Goal: Use online tool/utility: Utilize a website feature to perform a specific function

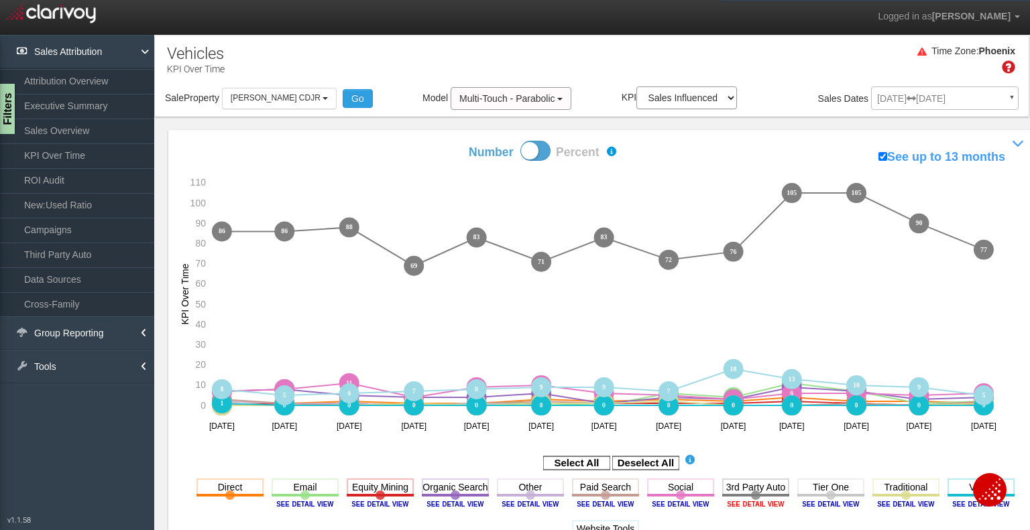
click at [752, 505] on image at bounding box center [755, 504] width 60 height 8
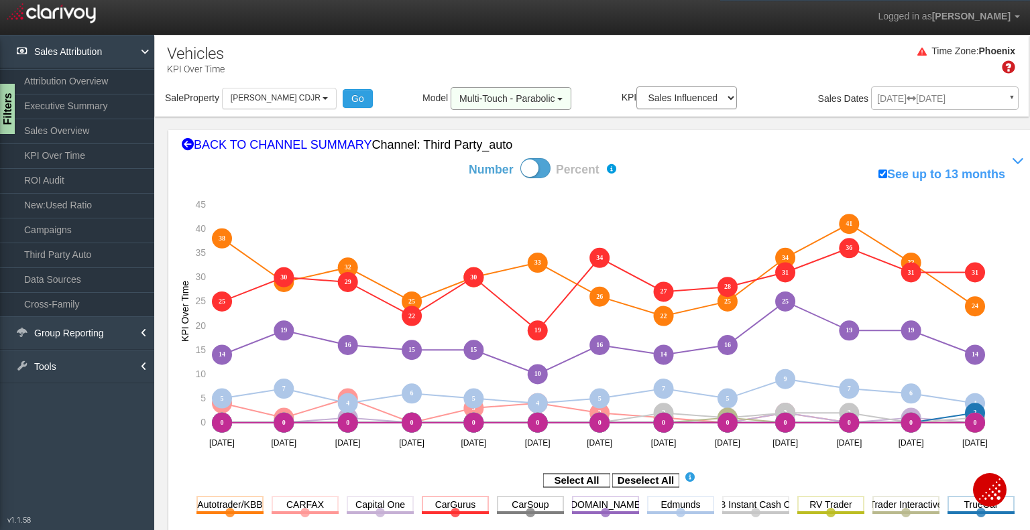
click at [557, 100] on span "button" at bounding box center [559, 99] width 5 height 3
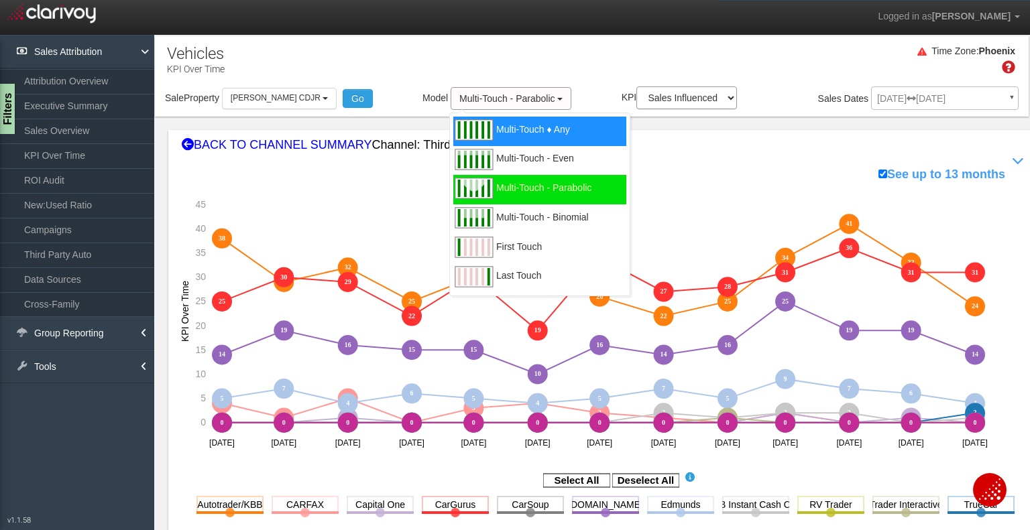
click at [540, 129] on span "Multi-Touch ♦ Any" at bounding box center [533, 137] width 74 height 17
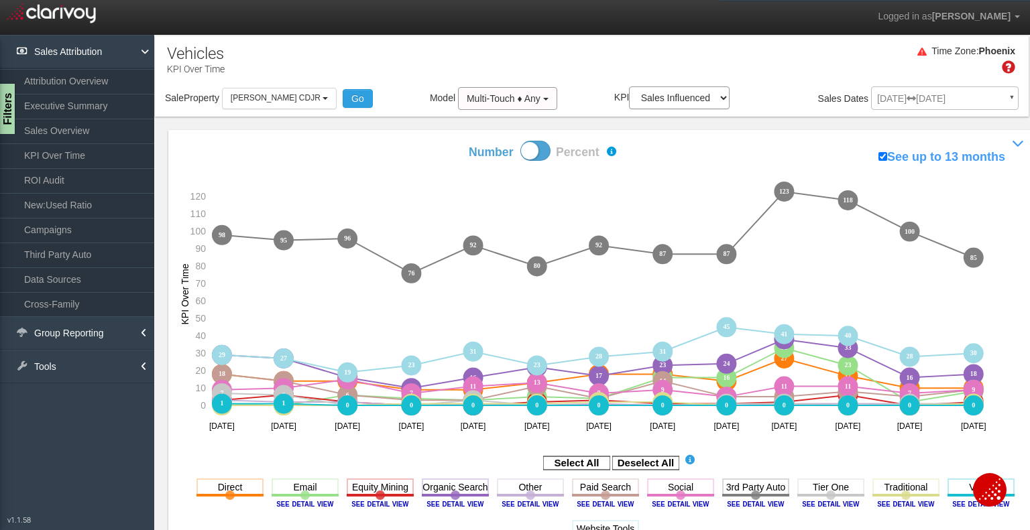
scroll to position [67, 0]
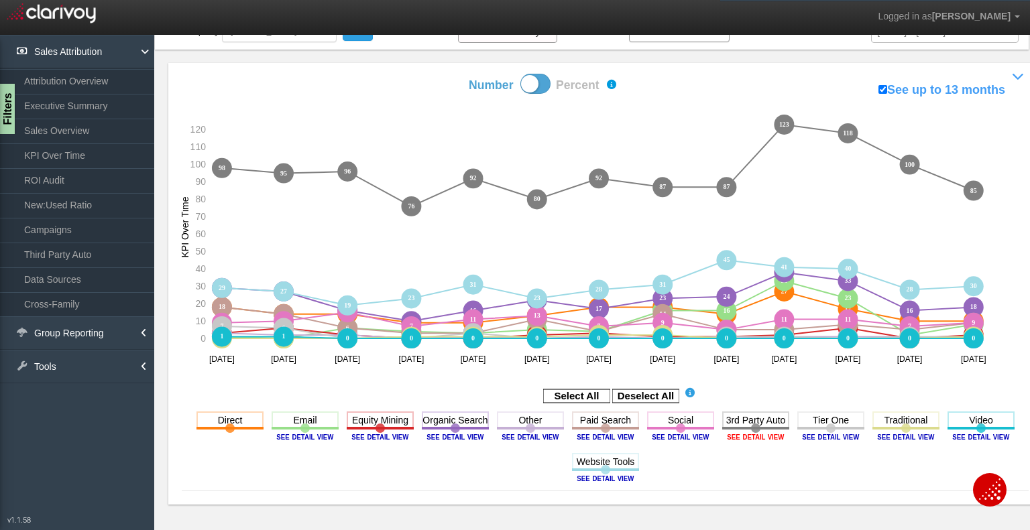
click at [753, 435] on image at bounding box center [755, 437] width 60 height 8
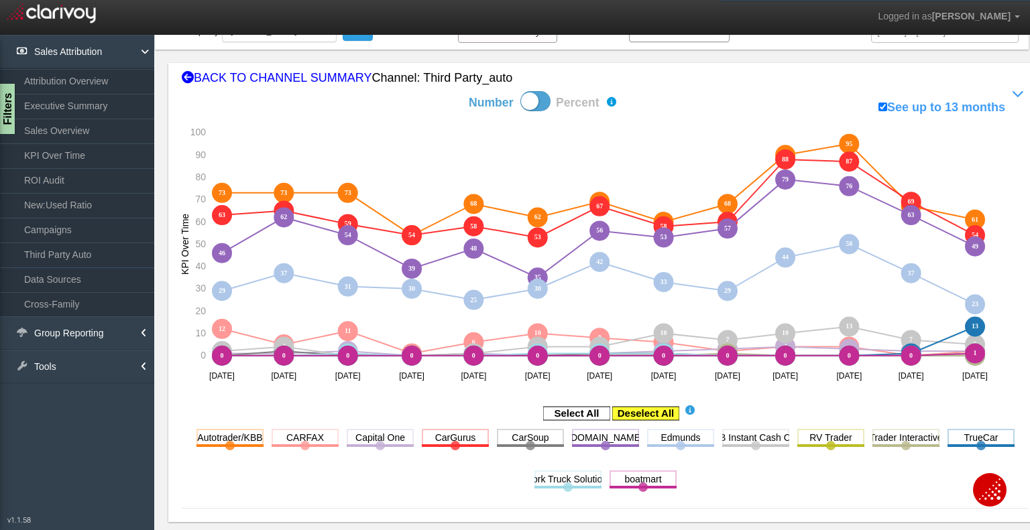
click at [649, 412] on rect at bounding box center [645, 413] width 67 height 13
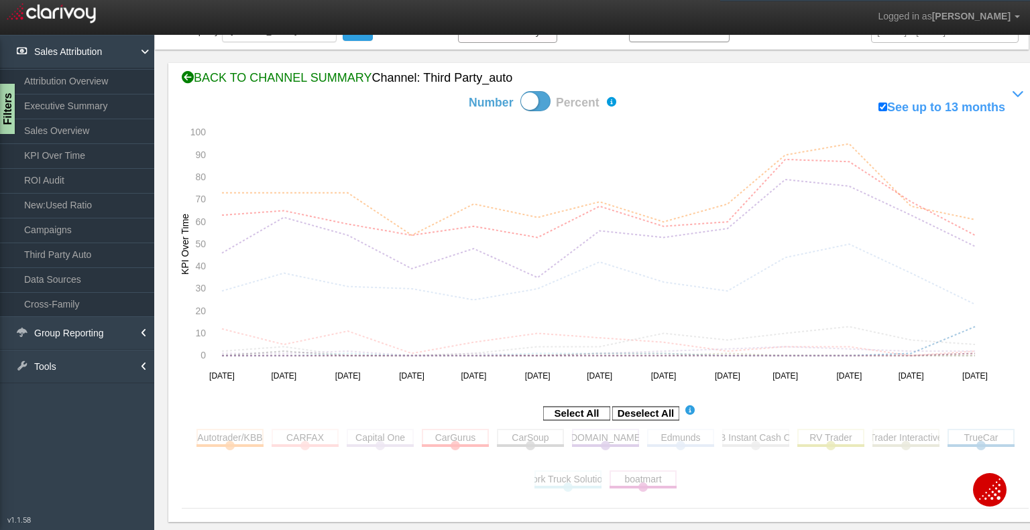
click at [190, 76] on icon at bounding box center [188, 78] width 12 height 12
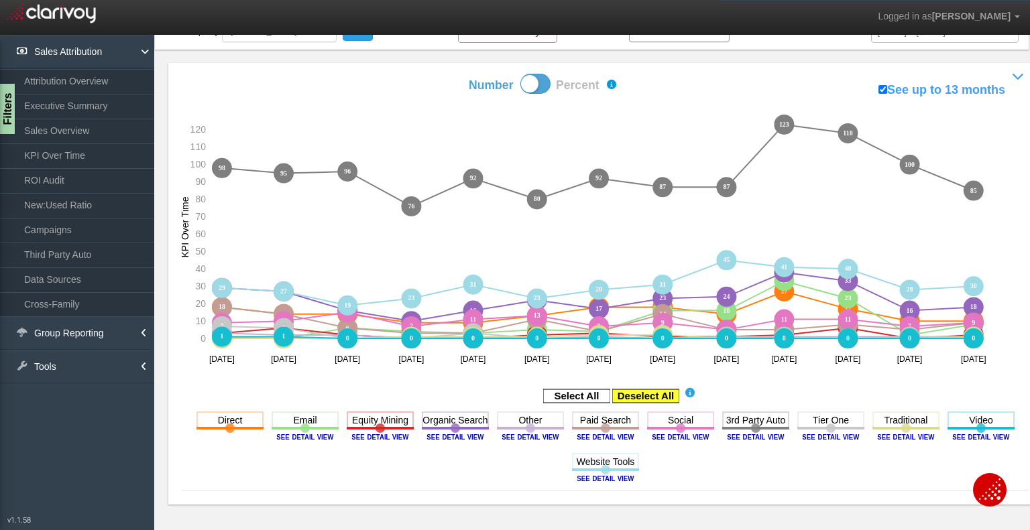
click at [642, 402] on rect at bounding box center [645, 396] width 67 height 13
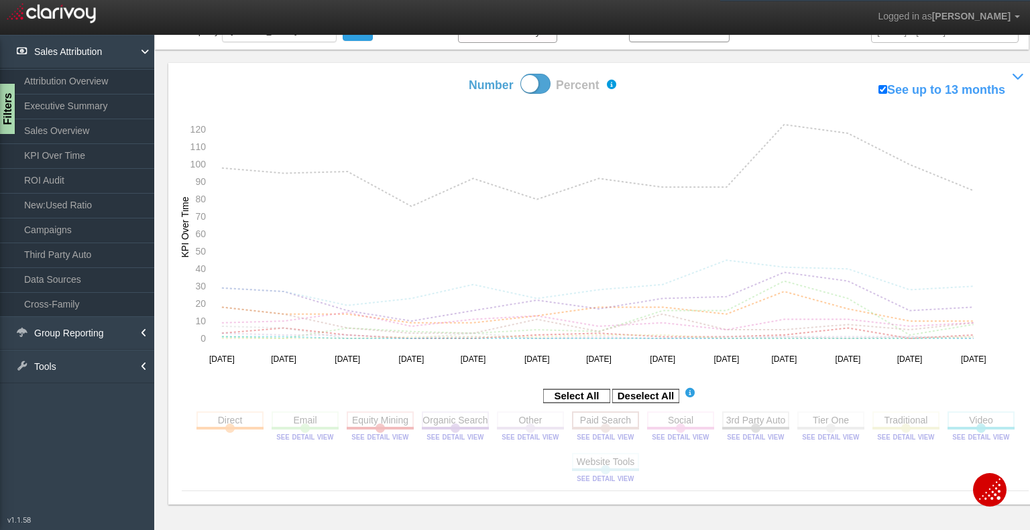
click at [597, 423] on rect at bounding box center [605, 420] width 67 height 17
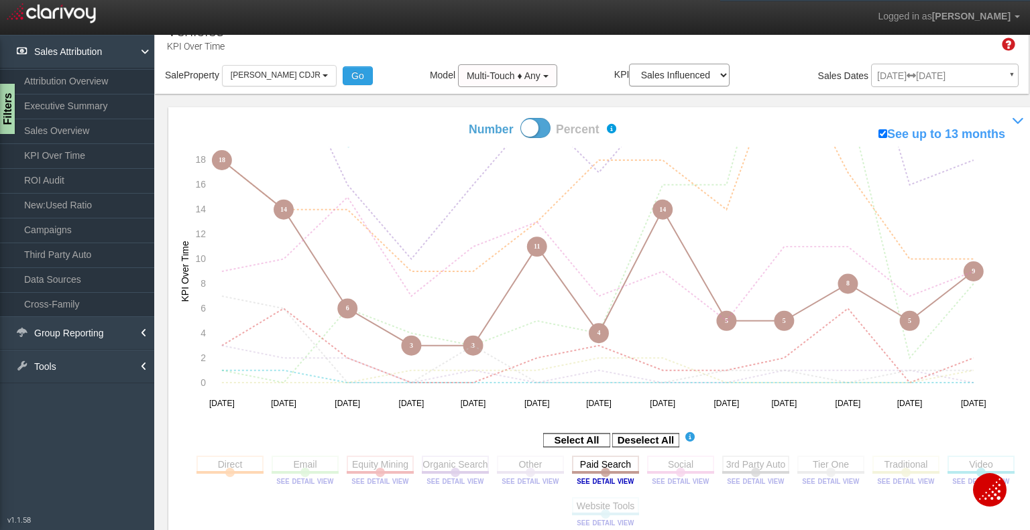
scroll to position [0, 0]
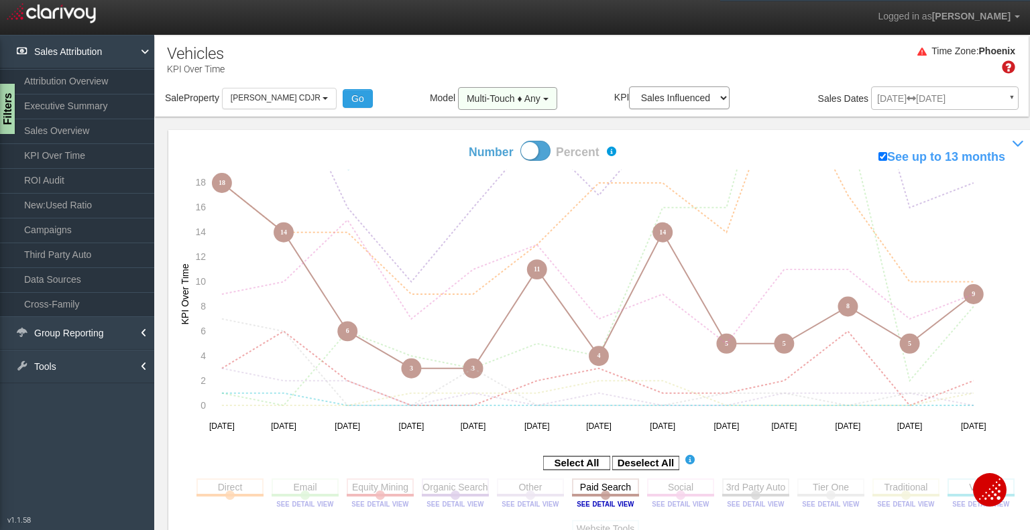
click at [534, 99] on button "Multi-Touch ♦ Any" at bounding box center [507, 98] width 99 height 23
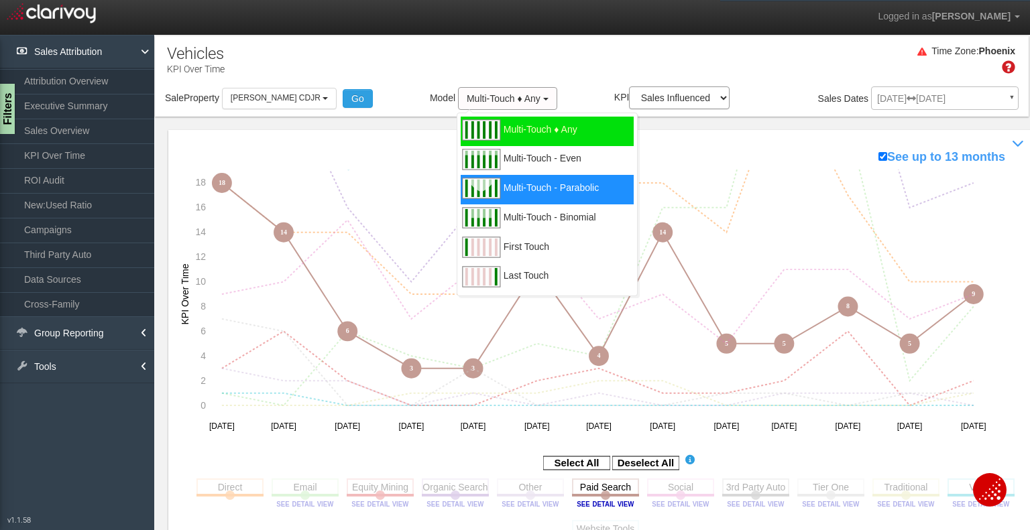
click at [536, 181] on div "Multi-Touch - Parabolic" at bounding box center [547, 190] width 173 height 30
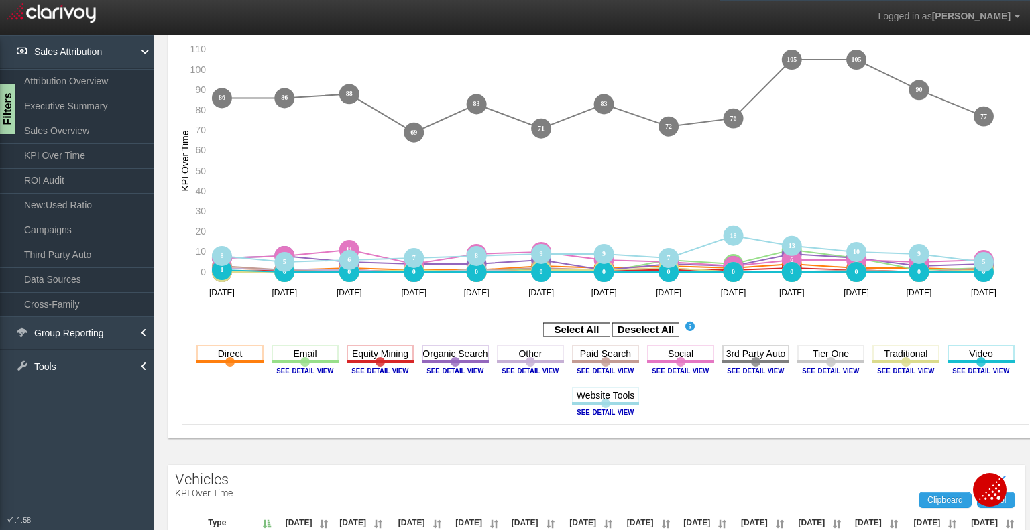
scroll to position [134, 0]
click at [657, 327] on rect at bounding box center [645, 329] width 67 height 13
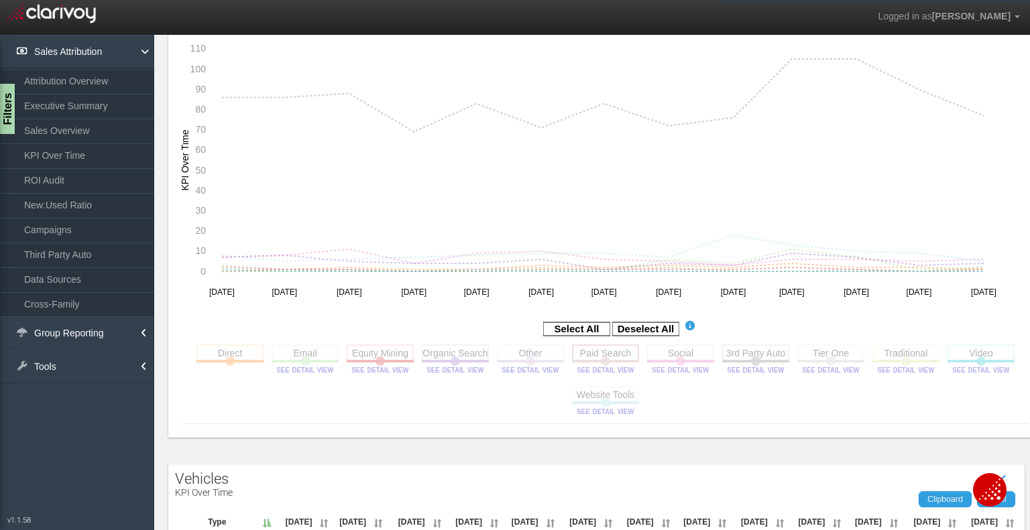
click at [617, 353] on rect at bounding box center [605, 353] width 67 height 17
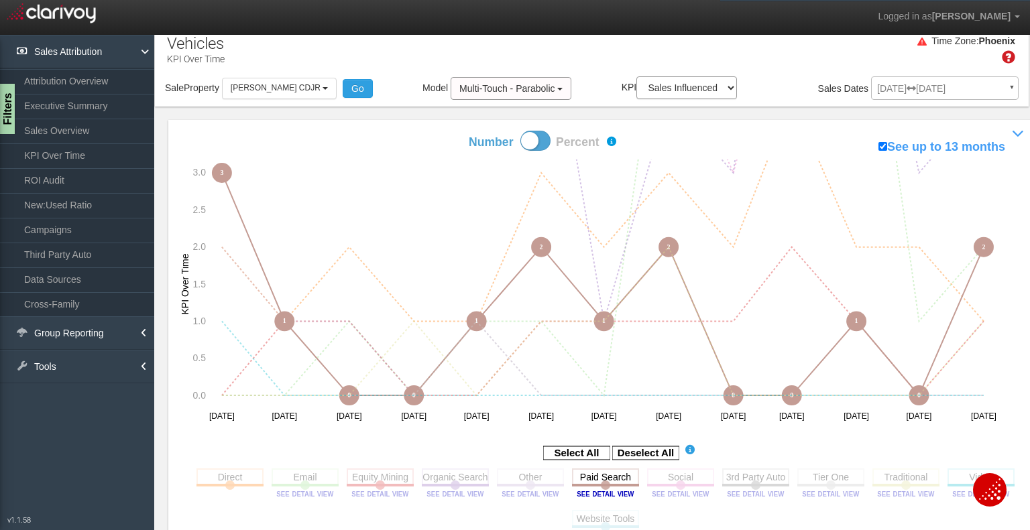
scroll to position [0, 0]
